Goal: Task Accomplishment & Management: Use online tool/utility

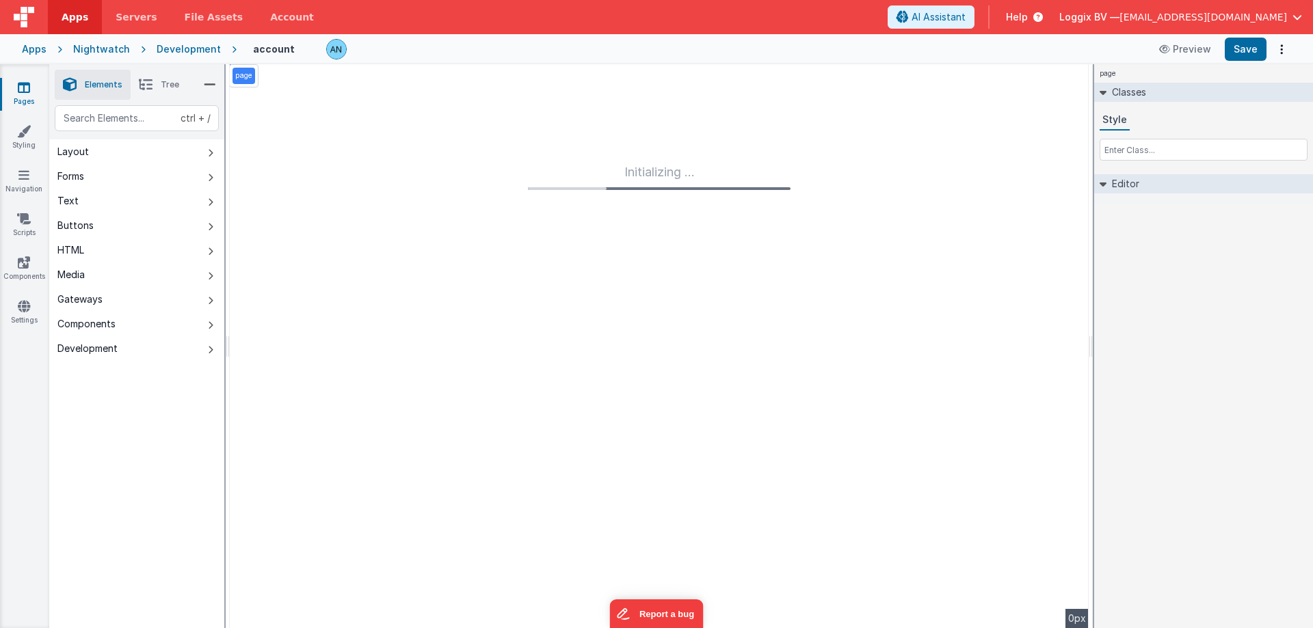
click at [64, 10] on span "Apps" at bounding box center [75, 17] width 27 height 14
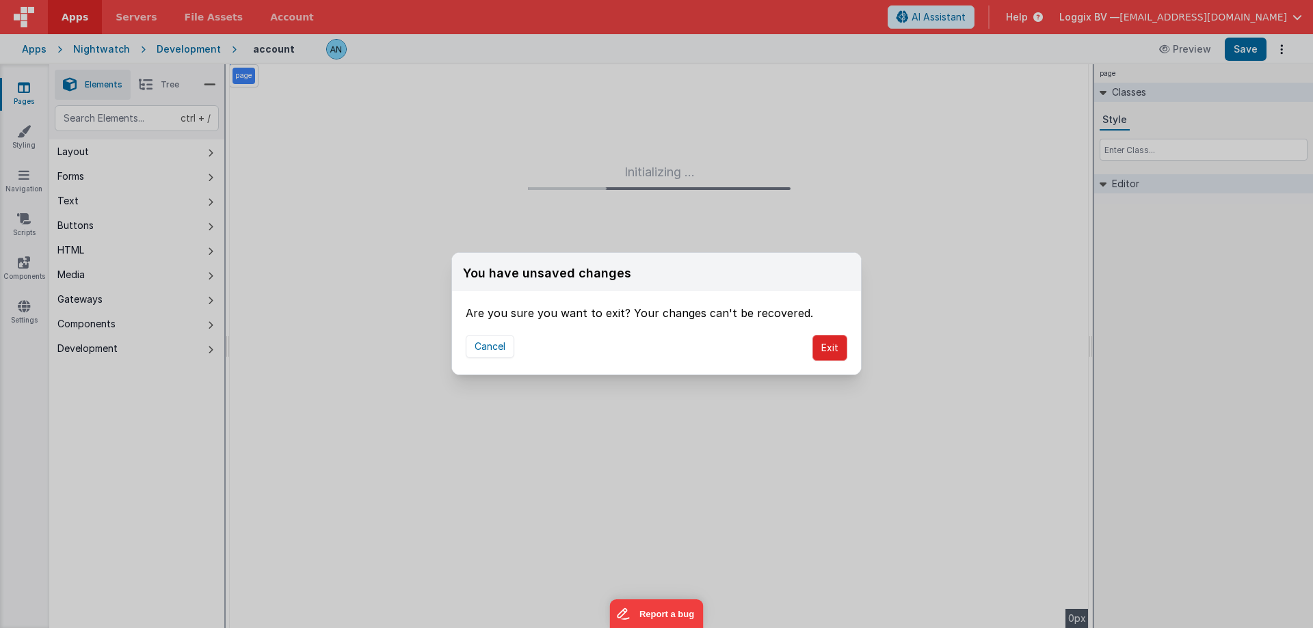
click at [837, 347] on button "Exit" at bounding box center [829, 348] width 35 height 26
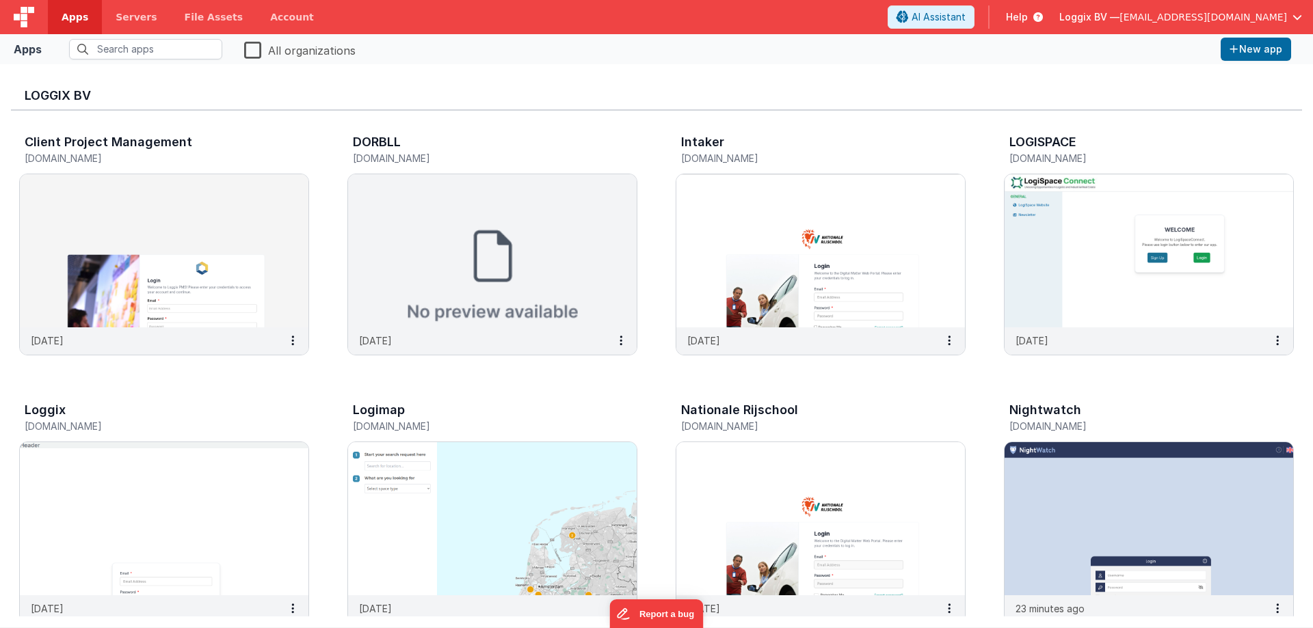
click at [788, 84] on div "Loggix BV" at bounding box center [656, 93] width 1291 height 36
